Goal: Task Accomplishment & Management: Manage account settings

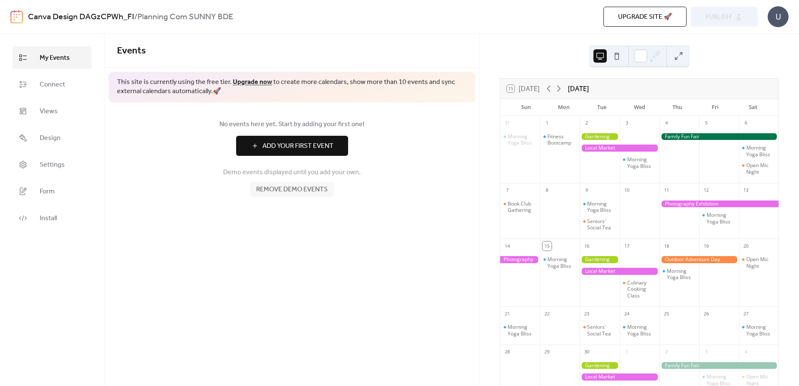
click at [571, 227] on div at bounding box center [560, 215] width 40 height 39
click at [562, 89] on icon at bounding box center [559, 89] width 10 height 10
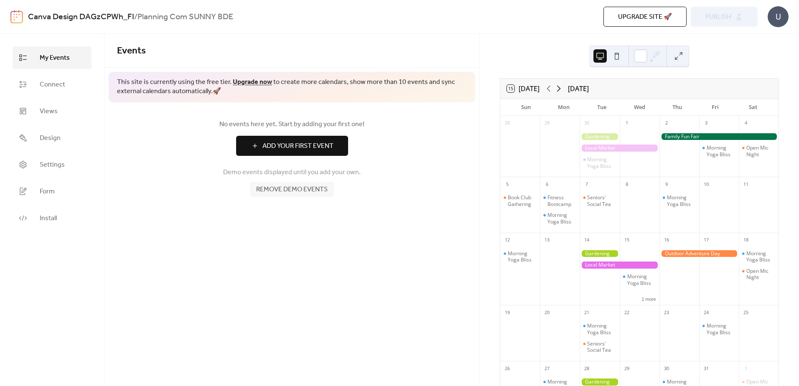
click at [562, 89] on icon at bounding box center [559, 89] width 10 height 10
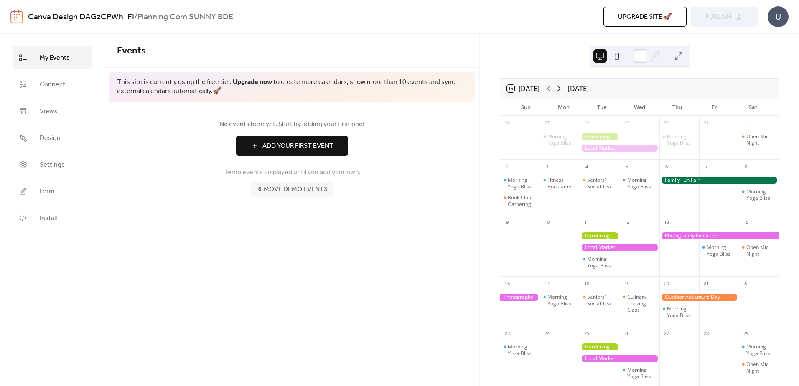
click at [562, 89] on icon at bounding box center [559, 89] width 10 height 10
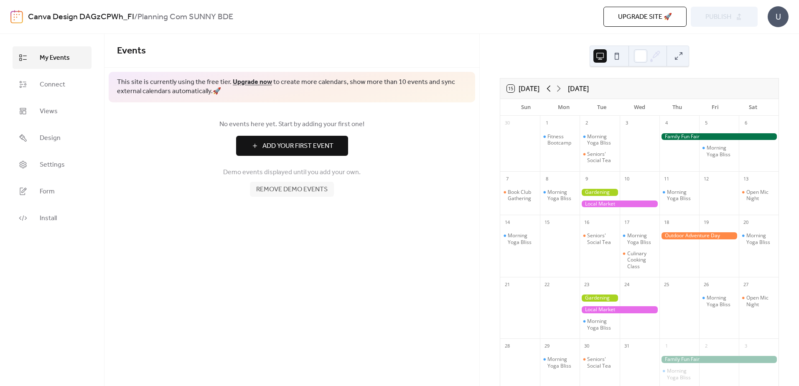
click at [554, 88] on icon at bounding box center [549, 89] width 10 height 10
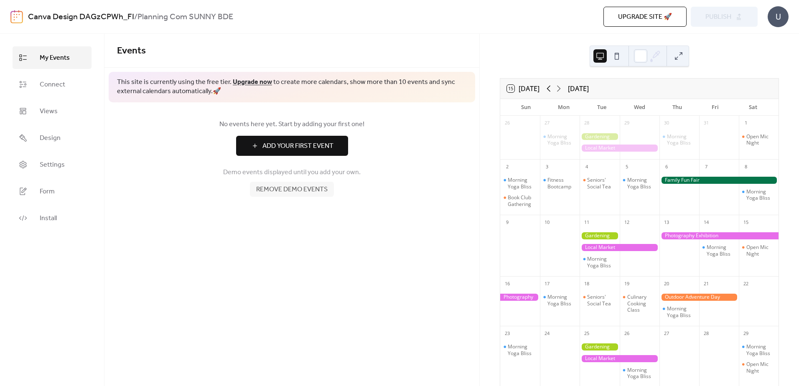
click at [554, 88] on icon at bounding box center [549, 89] width 10 height 10
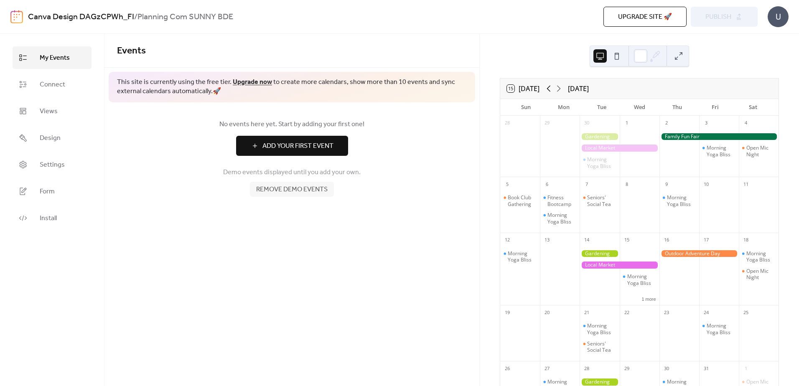
click at [554, 88] on icon at bounding box center [549, 89] width 10 height 10
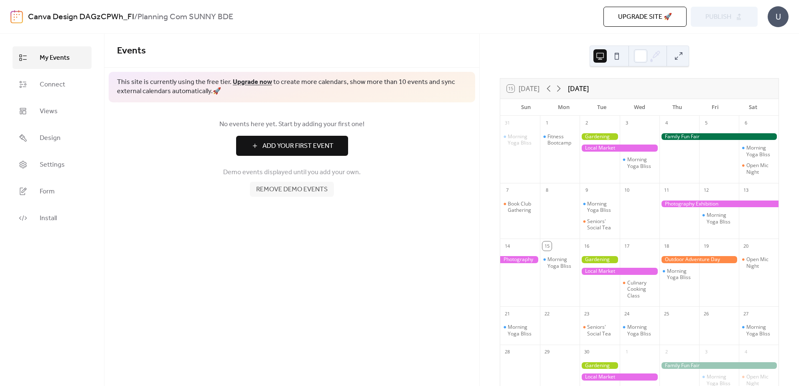
click at [611, 150] on div at bounding box center [619, 148] width 79 height 7
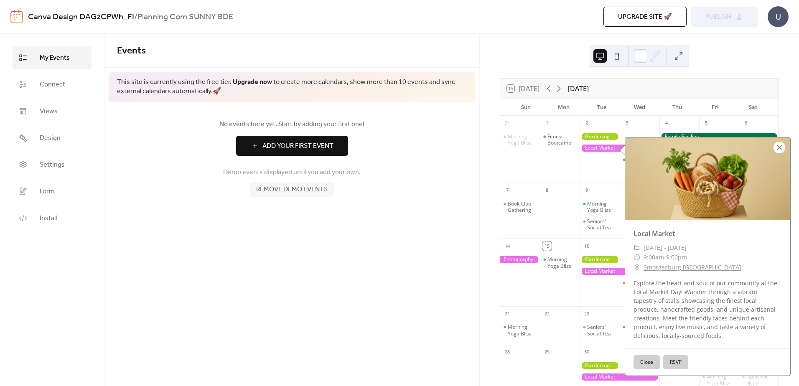
click at [777, 147] on div at bounding box center [780, 148] width 12 height 12
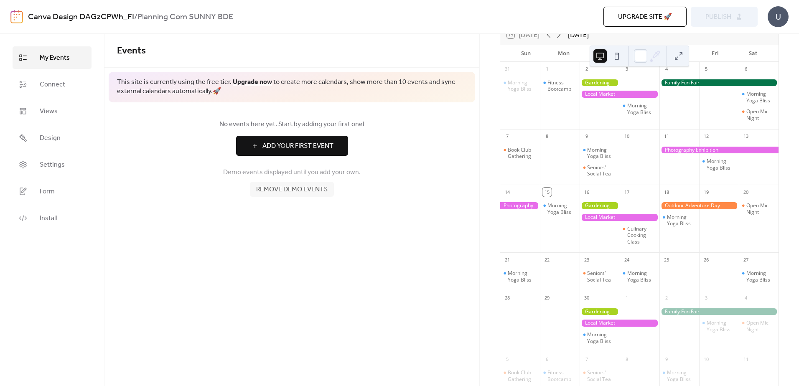
scroll to position [115, 0]
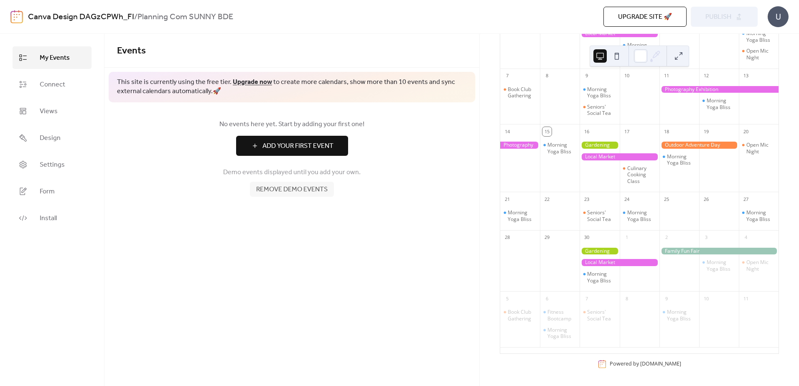
click at [631, 372] on div "15 [DATE] [DATE] Sun Mon Tue Wed Thu Fri Sat 31 Morning Yoga Bliss 1 Fitness Bo…" at bounding box center [639, 168] width 279 height 409
click at [295, 194] on span "Remove demo events" at bounding box center [291, 190] width 71 height 10
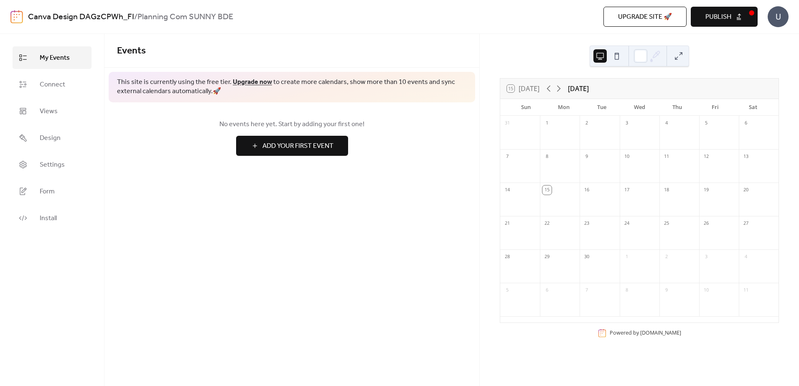
click at [568, 142] on div at bounding box center [560, 137] width 40 height 17
click at [559, 173] on div at bounding box center [560, 171] width 40 height 17
click at [556, 193] on div "15" at bounding box center [560, 189] width 40 height 13
click at [552, 191] on div "15" at bounding box center [546, 190] width 9 height 9
click at [563, 194] on div "15" at bounding box center [560, 189] width 40 height 13
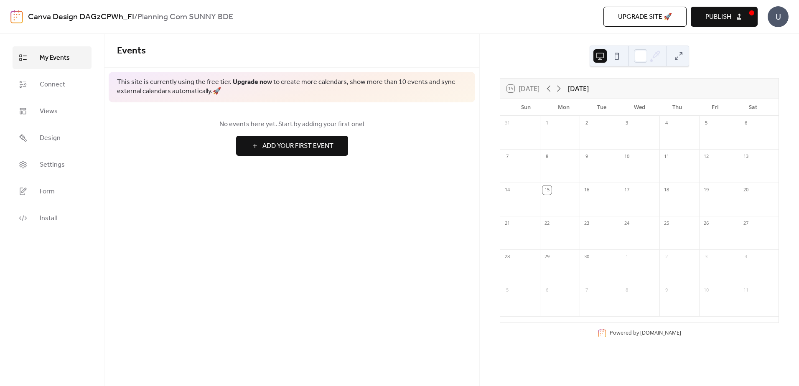
click at [601, 201] on div at bounding box center [600, 204] width 40 height 17
click at [560, 87] on icon at bounding box center [559, 89] width 10 height 10
click at [558, 87] on icon at bounding box center [559, 89] width 10 height 10
click at [549, 87] on icon at bounding box center [549, 89] width 10 height 10
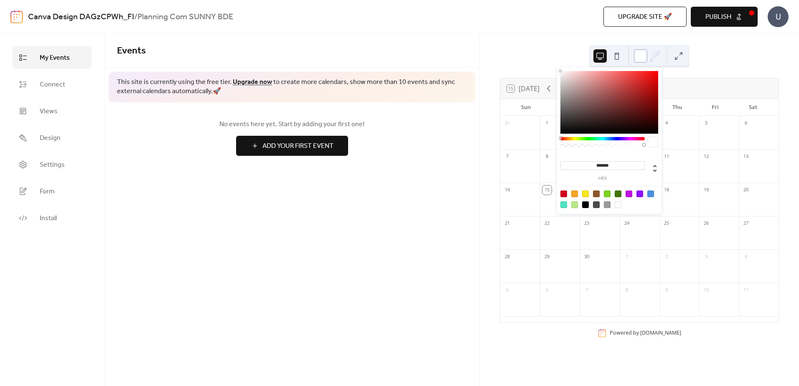
click at [642, 58] on div at bounding box center [640, 55] width 13 height 13
click at [600, 168] on input "*******" at bounding box center [602, 165] width 84 height 9
paste input "*******"
type input "********"
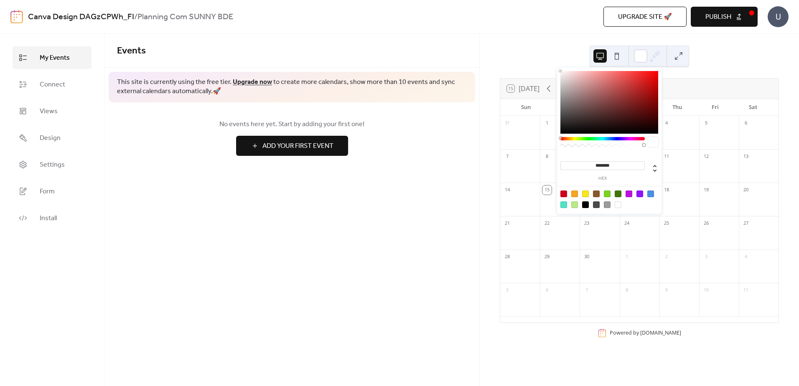
click at [619, 167] on input "********" at bounding box center [602, 165] width 84 height 9
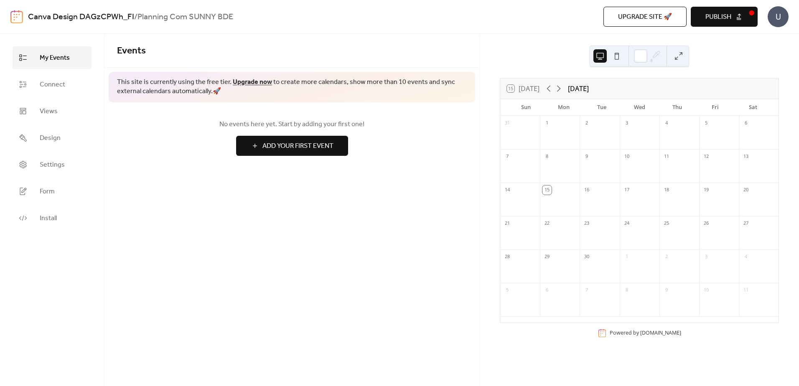
click at [702, 71] on div "15 [DATE] [DATE] Sun Mon Tue Wed Thu Fri Sat 31 1 2 3 4 5 6 7 8 9 10 11 12 13 1…" at bounding box center [639, 210] width 319 height 352
click at [775, 20] on div "U" at bounding box center [778, 16] width 21 height 21
click at [773, 37] on span "Account" at bounding box center [761, 38] width 25 height 10
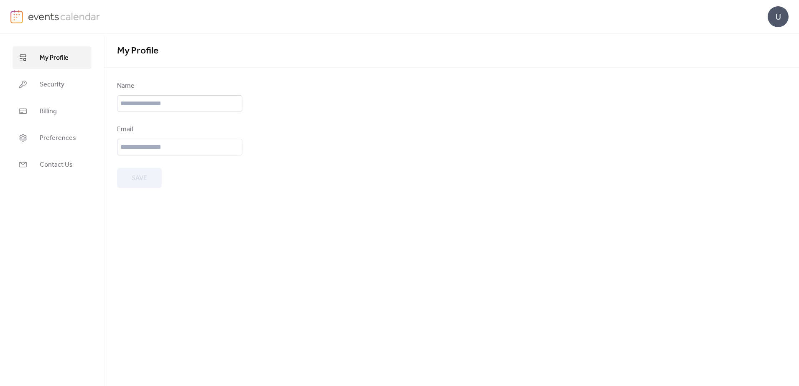
click at [774, 21] on div "U" at bounding box center [778, 16] width 21 height 21
click at [756, 74] on span "Sign out" at bounding box center [761, 74] width 24 height 10
